Goal: Information Seeking & Learning: Check status

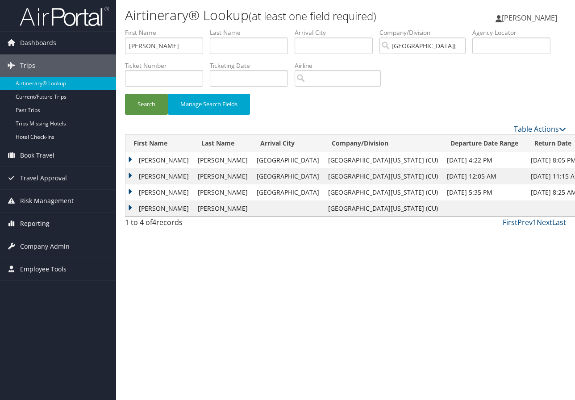
click at [32, 221] on span "Reporting" at bounding box center [34, 224] width 29 height 22
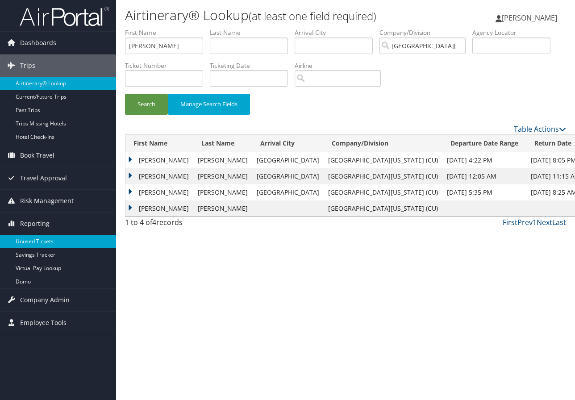
click at [49, 241] on link "Unused Tickets" at bounding box center [58, 241] width 116 height 13
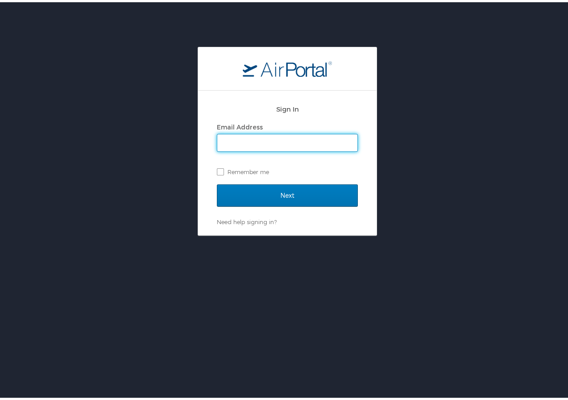
type input "marie.larsen@cbtravel.com"
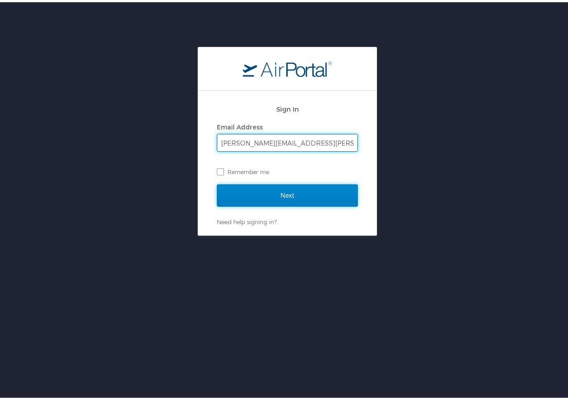
click at [282, 188] on input "Next" at bounding box center [287, 193] width 141 height 22
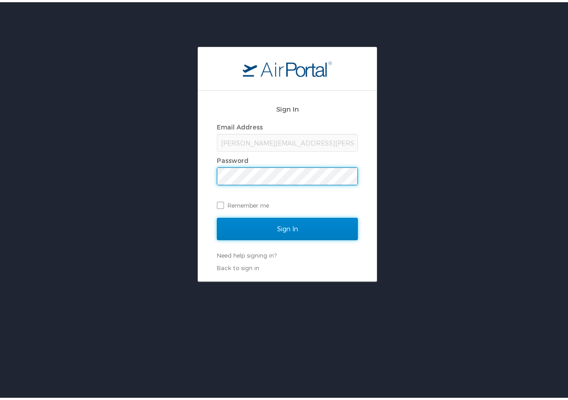
click at [241, 224] on input "Sign In" at bounding box center [287, 227] width 141 height 22
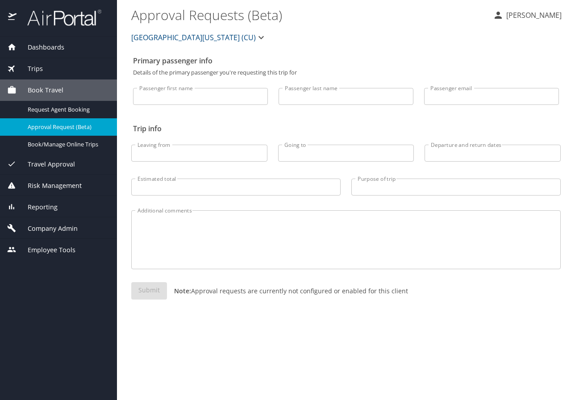
click at [44, 205] on span "Reporting" at bounding box center [37, 207] width 41 height 10
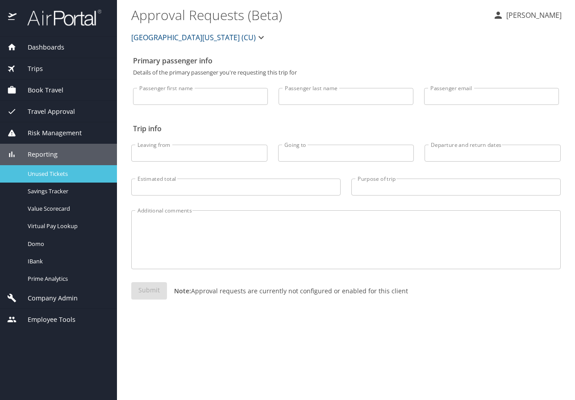
click at [61, 176] on span "Unused Tickets" at bounding box center [67, 174] width 79 height 8
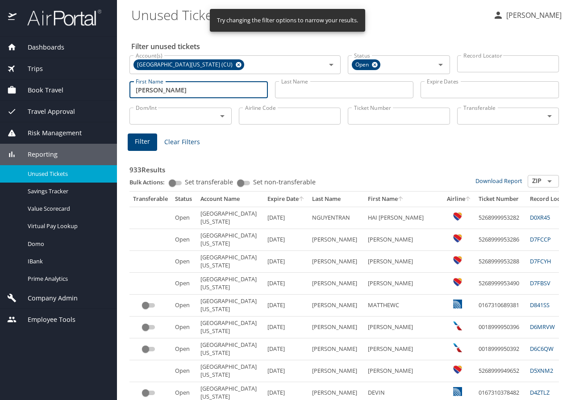
type input "anna"
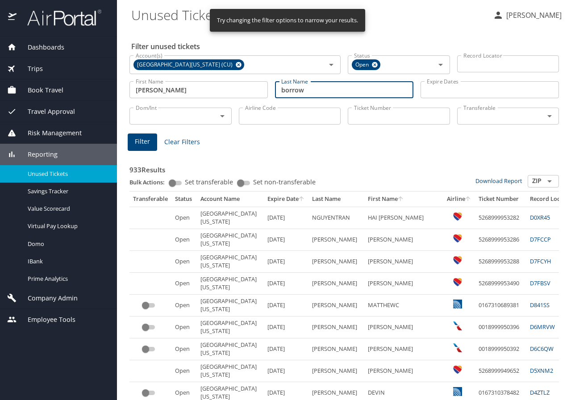
type input "borrow"
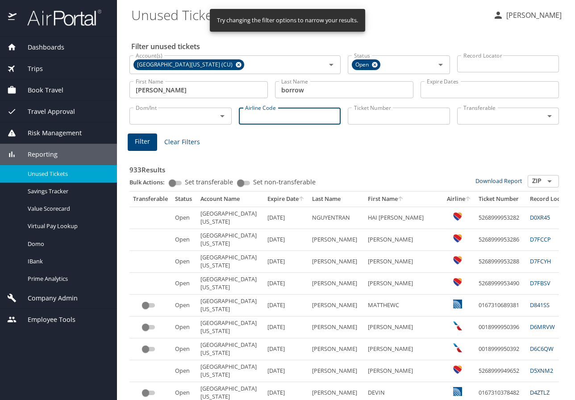
click at [280, 122] on input "Airline Code" at bounding box center [290, 116] width 102 height 17
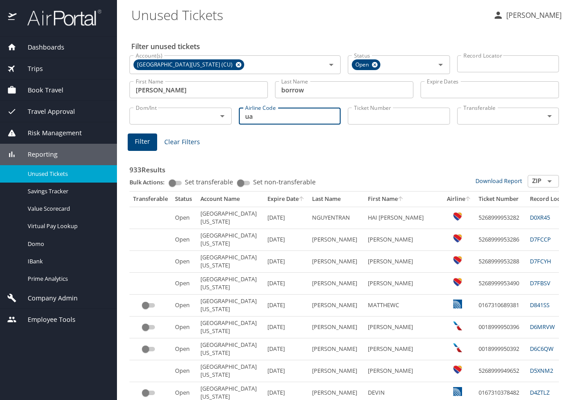
type input "ua"
click at [145, 146] on span "Filter" at bounding box center [142, 141] width 15 height 11
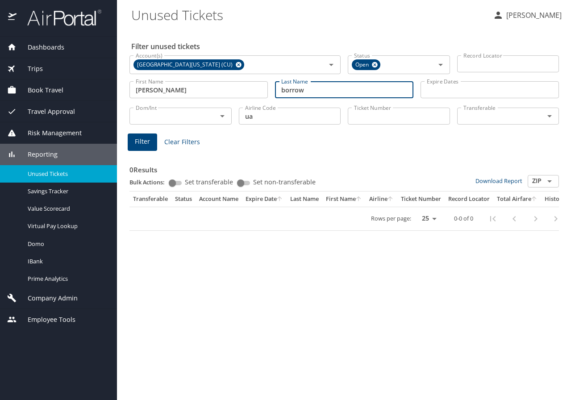
click at [313, 89] on input "borrow" at bounding box center [344, 89] width 138 height 17
type input "b"
click at [145, 138] on span "Filter" at bounding box center [142, 141] width 15 height 11
click at [310, 90] on input "barrow" at bounding box center [344, 89] width 138 height 17
type input "b"
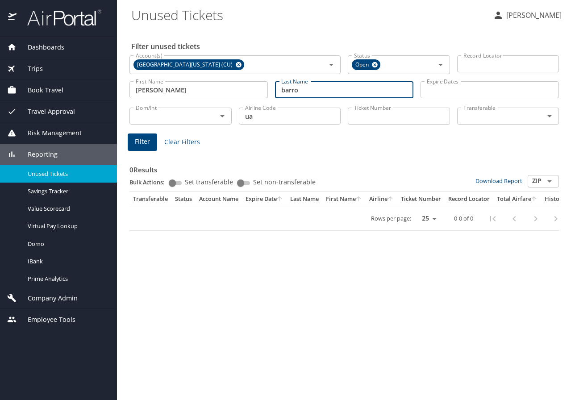
type input "barrow"
click at [147, 137] on span "Filter" at bounding box center [142, 141] width 15 height 11
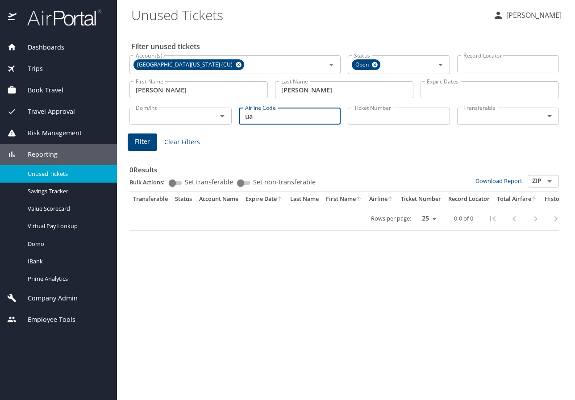
click at [259, 119] on input "ua" at bounding box center [290, 116] width 102 height 17
type input "u"
click at [141, 144] on span "Filter" at bounding box center [142, 141] width 15 height 11
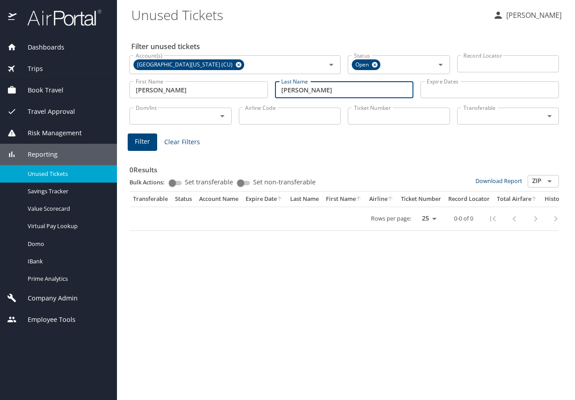
click at [313, 90] on input "barrow" at bounding box center [344, 89] width 138 height 17
type input "b"
type input "barrow"
click at [160, 84] on input "anna" at bounding box center [198, 89] width 138 height 17
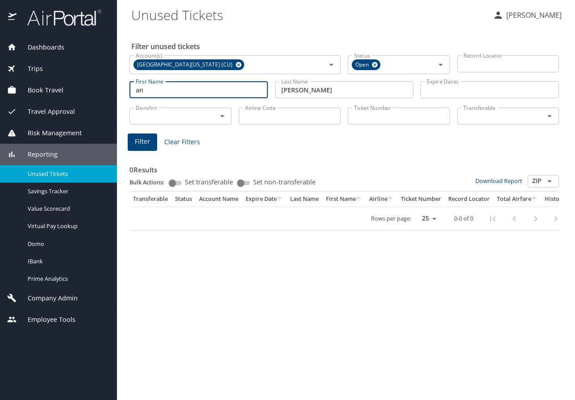
type input "a"
click at [147, 138] on span "Filter" at bounding box center [142, 141] width 15 height 11
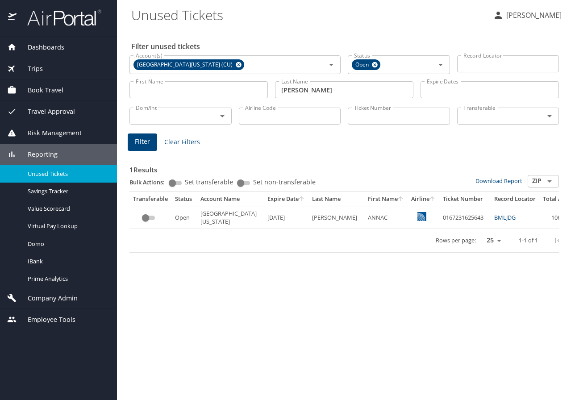
click at [494, 214] on link "BMLJDG" at bounding box center [504, 217] width 21 height 8
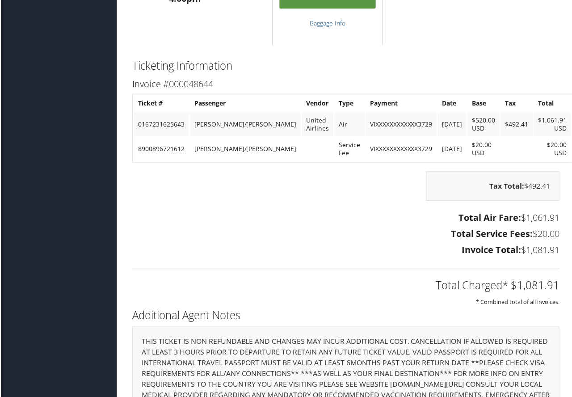
scroll to position [1206, 0]
